Goal: Information Seeking & Learning: Learn about a topic

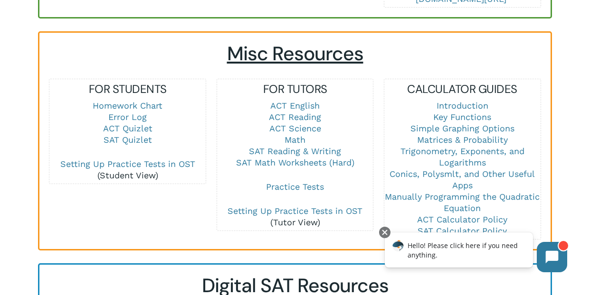
scroll to position [627, 0]
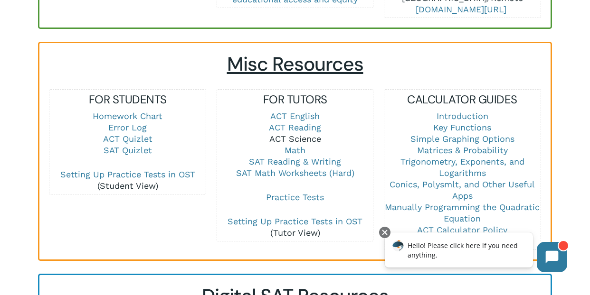
click at [301, 134] on link "ACT Science" at bounding box center [295, 139] width 52 height 10
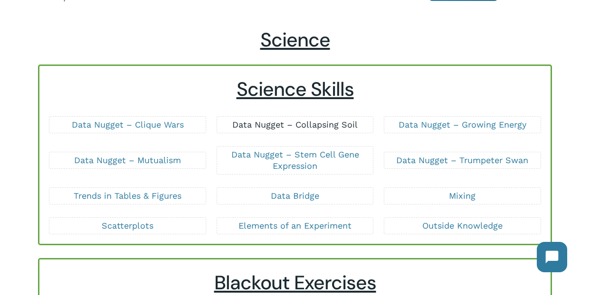
scroll to position [49, 0]
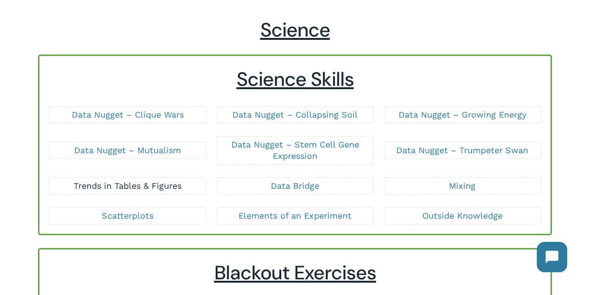
click at [133, 186] on link "Trends in Tables & Figures" at bounding box center [128, 186] width 108 height 10
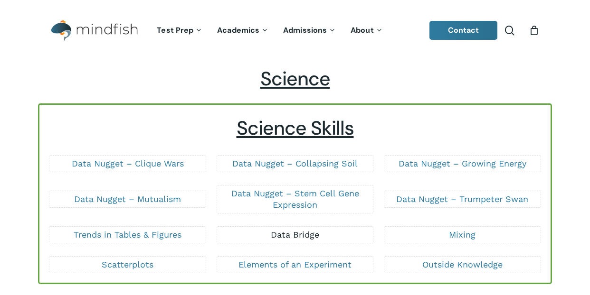
drag, startPoint x: 0, startPoint y: 0, endPoint x: 285, endPoint y: 185, distance: 339.9
click at [288, 230] on link "Data Bridge" at bounding box center [295, 235] width 48 height 10
click at [465, 230] on link "Mixing" at bounding box center [462, 235] width 27 height 10
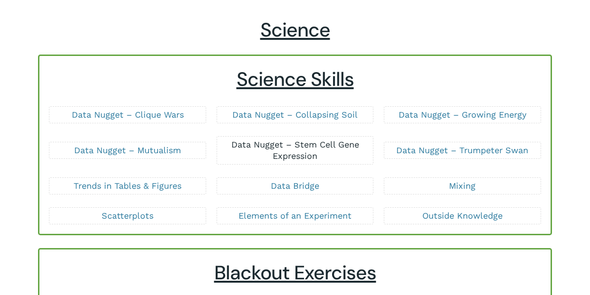
scroll to position [49, 0]
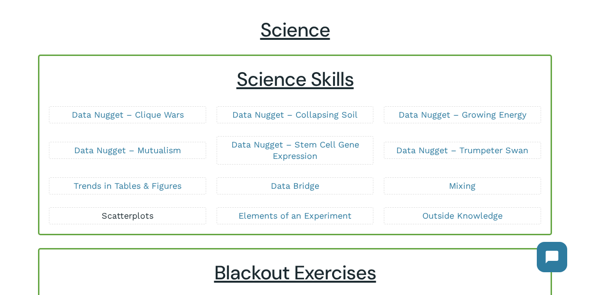
click at [131, 216] on link "Scatterplots" at bounding box center [128, 216] width 52 height 10
click at [472, 216] on link "Outside Knowledge" at bounding box center [462, 216] width 80 height 10
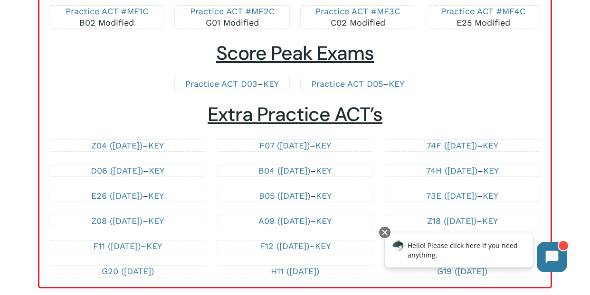
scroll to position [2012, 0]
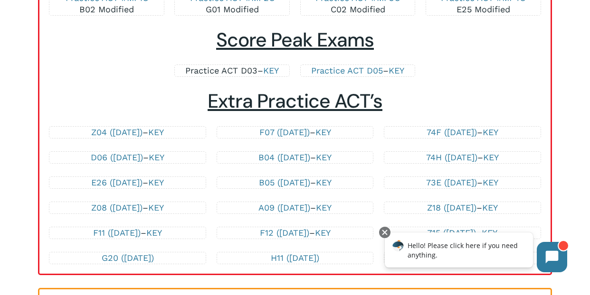
click at [227, 66] on link "Practice ACT D03" at bounding box center [221, 71] width 72 height 10
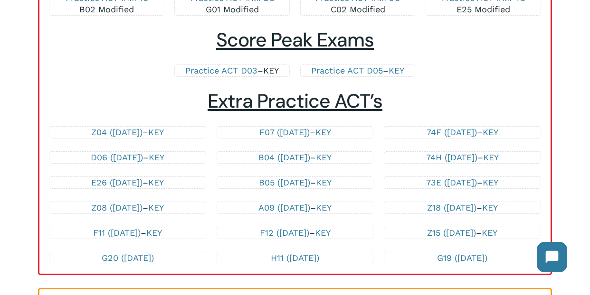
click at [263, 75] on link "KEY" at bounding box center [271, 71] width 16 height 10
click at [331, 211] on link "KEY" at bounding box center [324, 208] width 16 height 10
click at [115, 135] on link "Z04 ([DATE])" at bounding box center [116, 132] width 51 height 10
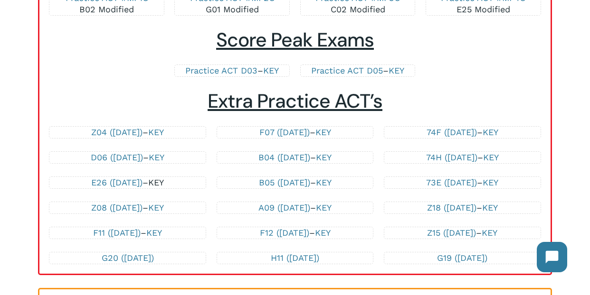
click at [164, 188] on link "KEY" at bounding box center [156, 183] width 16 height 10
